Goal: Transaction & Acquisition: Purchase product/service

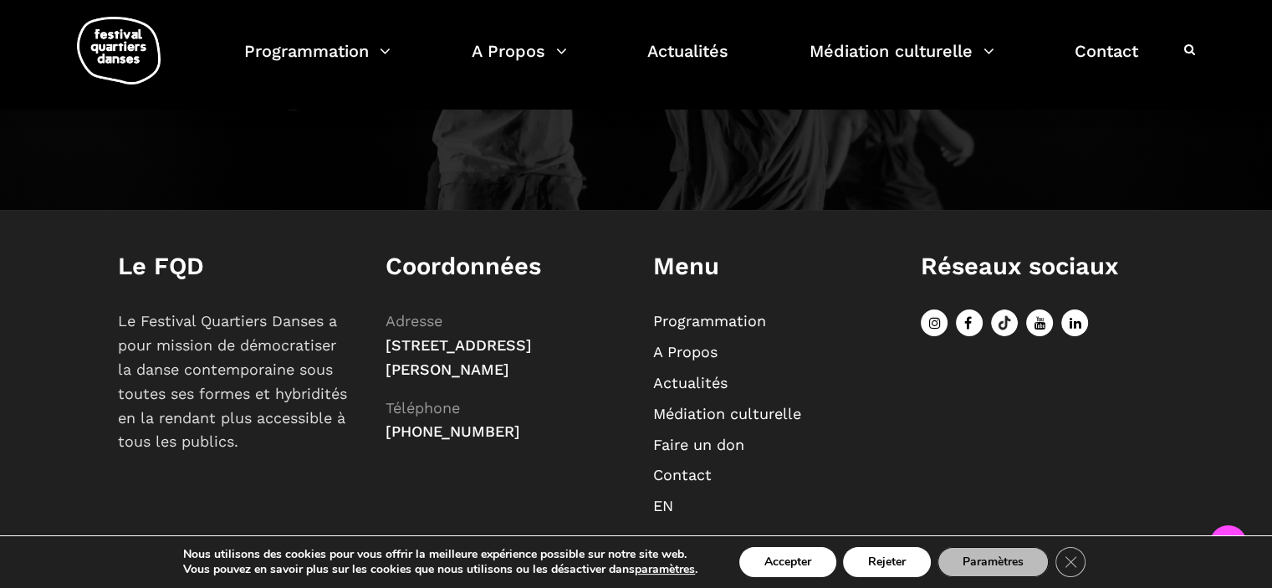
scroll to position [1980, 0]
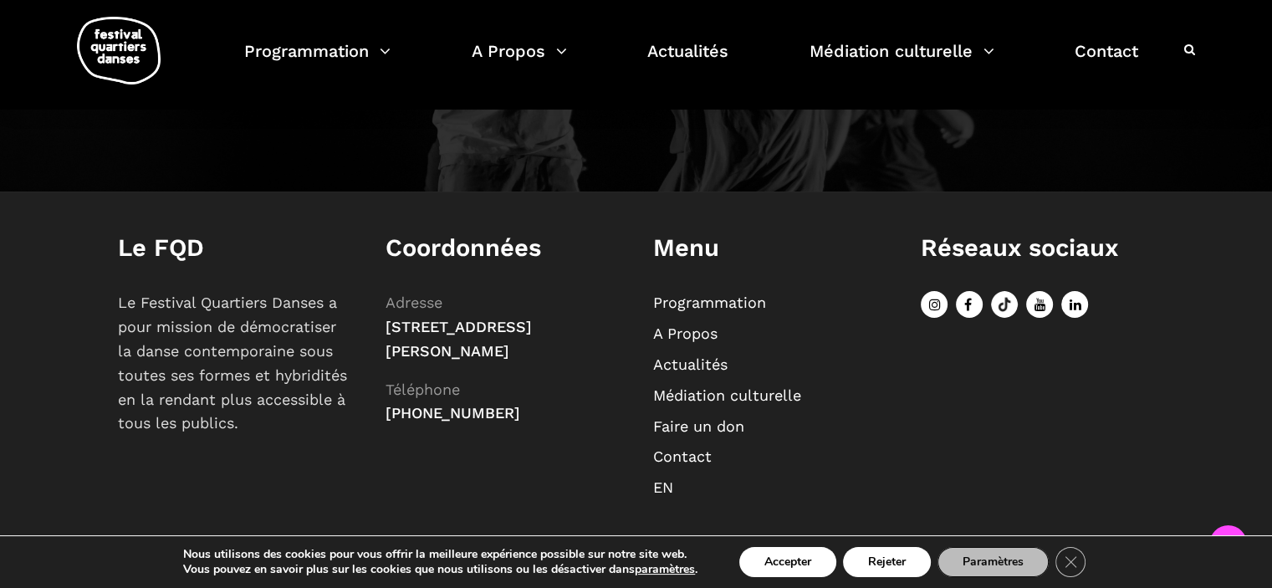
click at [783, 585] on div "Nous utilisons des cookies pour vous offrir la meilleure expérience possible su…" at bounding box center [636, 562] width 1023 height 52
click at [795, 576] on button "Accepter" at bounding box center [787, 562] width 97 height 30
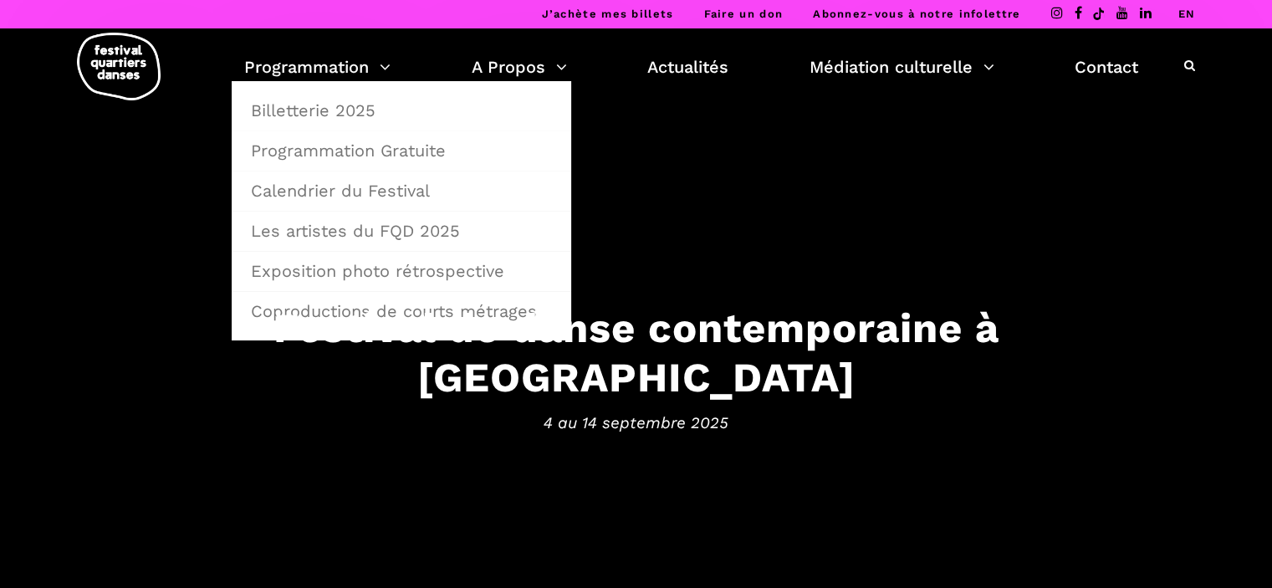
click at [313, 81] on li "Billetterie 2025" at bounding box center [401, 105] width 339 height 49
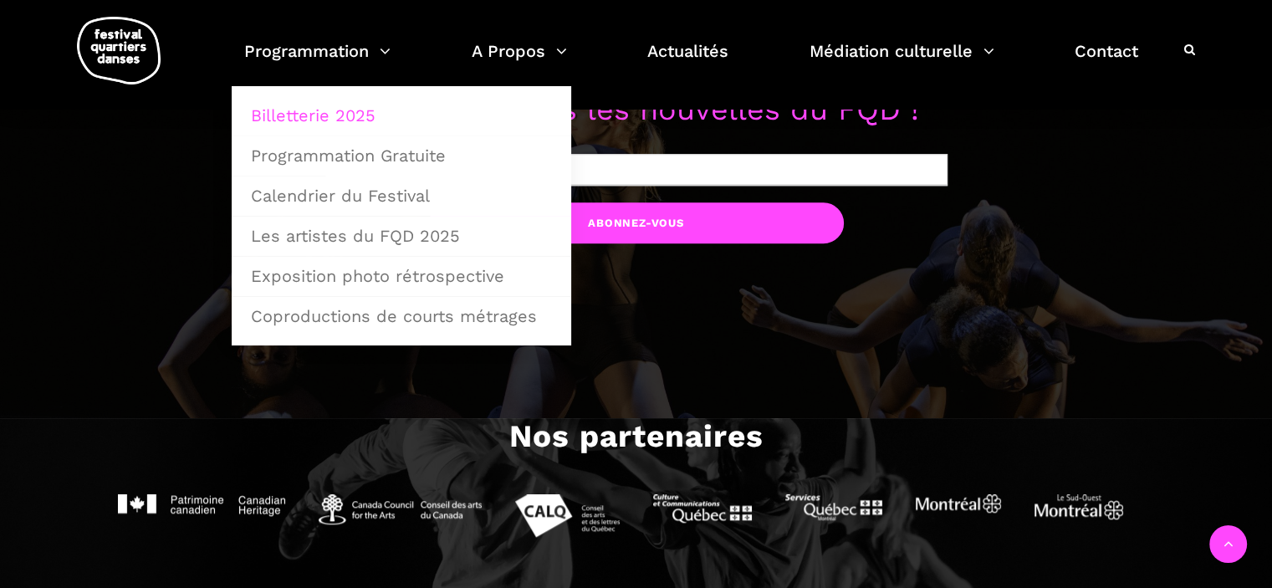
click at [313, 106] on link "Billetterie 2025" at bounding box center [401, 115] width 321 height 38
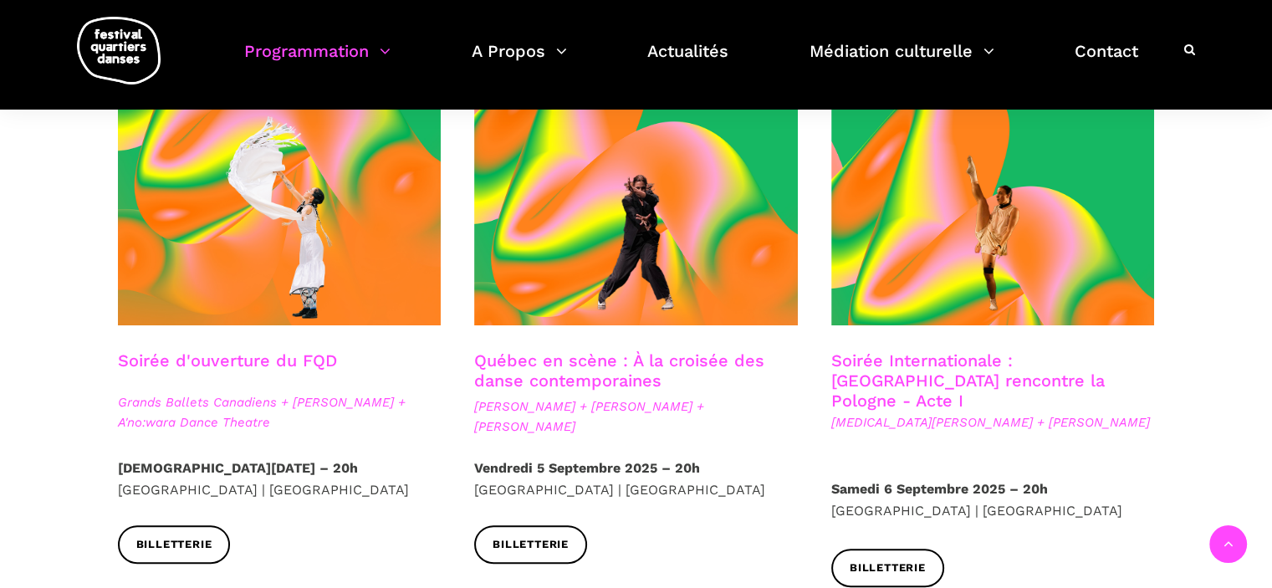
scroll to position [502, 0]
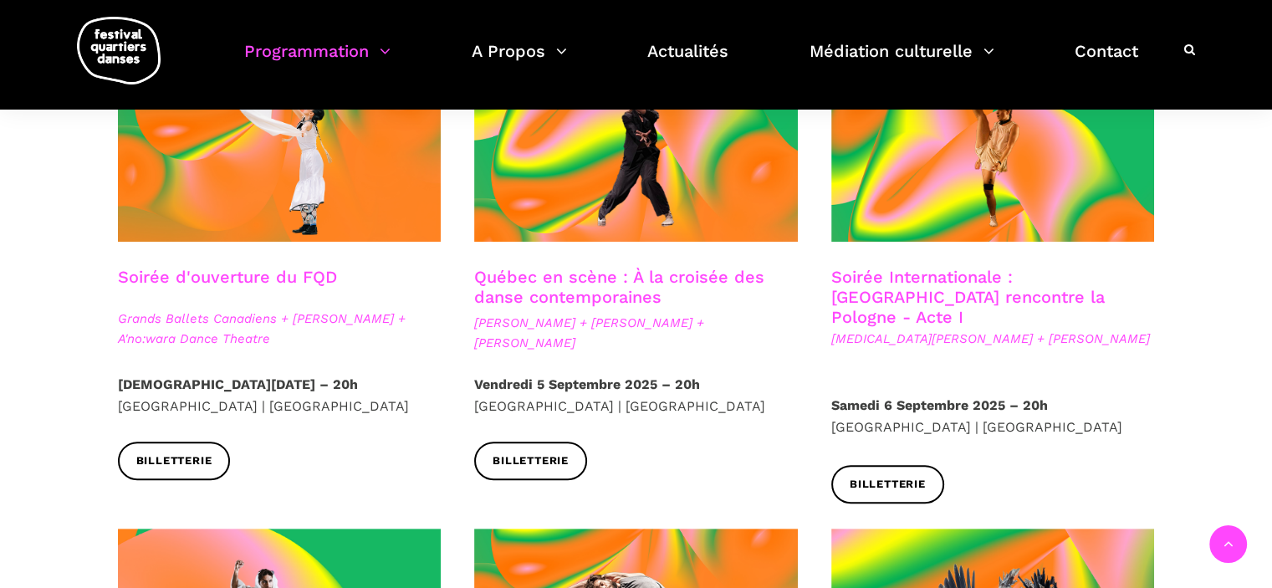
click at [207, 416] on div "[DATE] – 20h [GEOGRAPHIC_DATA] | [GEOGRAPHIC_DATA]" at bounding box center [279, 408] width 357 height 68
click at [207, 411] on p "[DATE] – 20h [GEOGRAPHIC_DATA] | [GEOGRAPHIC_DATA]" at bounding box center [280, 395] width 324 height 43
